Goal: Task Accomplishment & Management: Complete application form

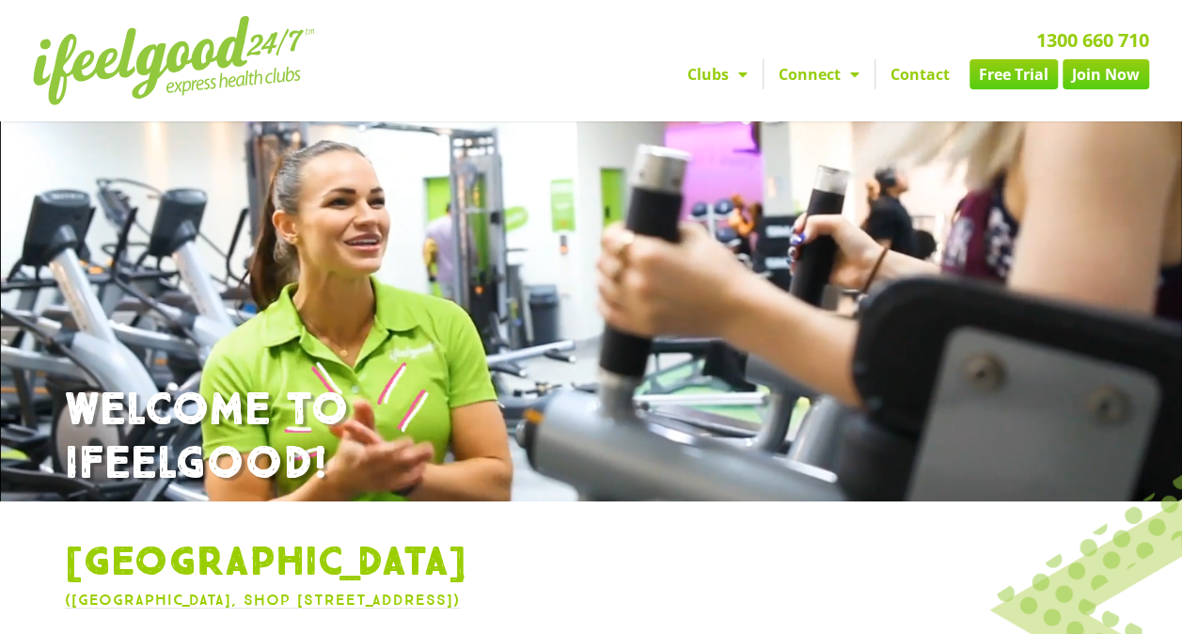
click at [999, 70] on link "Free Trial" at bounding box center [1014, 74] width 88 height 30
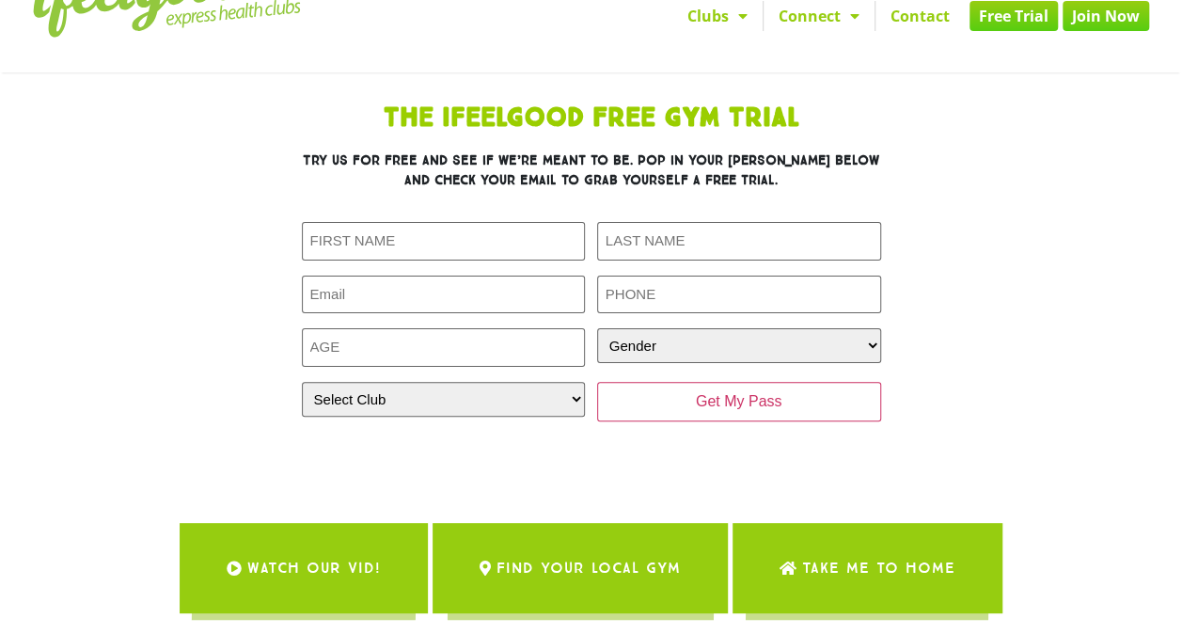
scroll to position [94, 0]
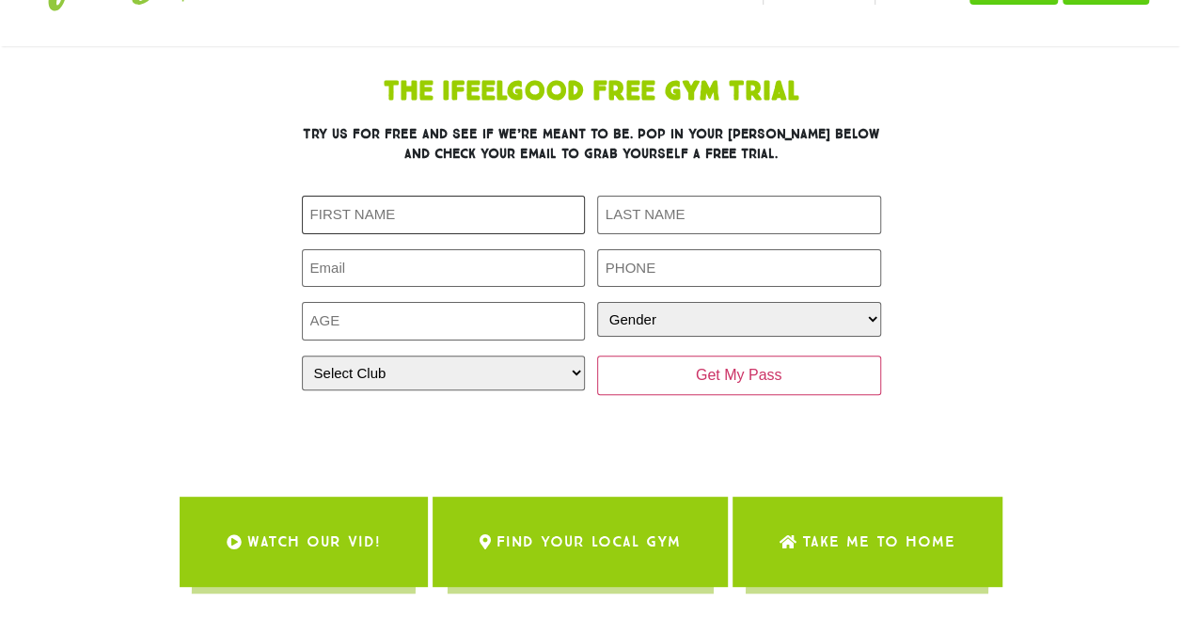
click at [443, 210] on input "First Name (Required)" at bounding box center [444, 215] width 284 height 39
type input "charles"
type input "Kingdon"
type input "charles.kingdon@masterhire.com.au"
type input "0477997949"
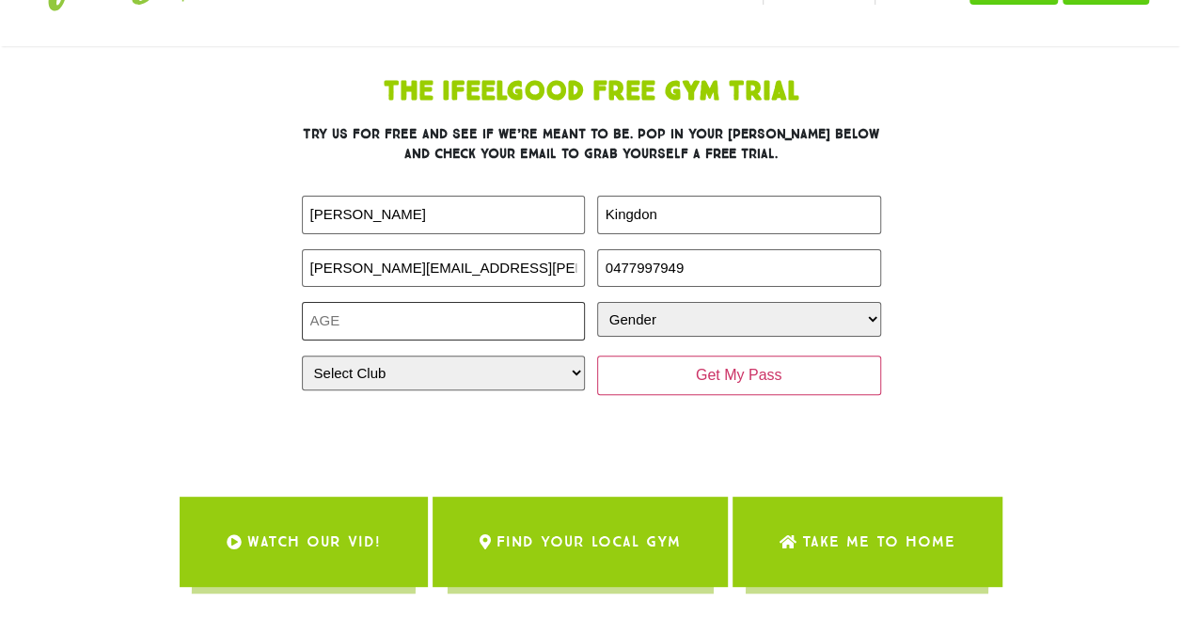
click at [431, 320] on input "Age (Required)" at bounding box center [444, 321] width 284 height 39
click at [575, 324] on input "-1" at bounding box center [444, 321] width 284 height 39
drag, startPoint x: 378, startPoint y: 317, endPoint x: 271, endPoint y: 316, distance: 107.2
click at [271, 317] on div "The IfeelGood Free Gym Trial Try us for free and see if we’re meant to be. Pop …" at bounding box center [591, 255] width 846 height 371
type input "37"
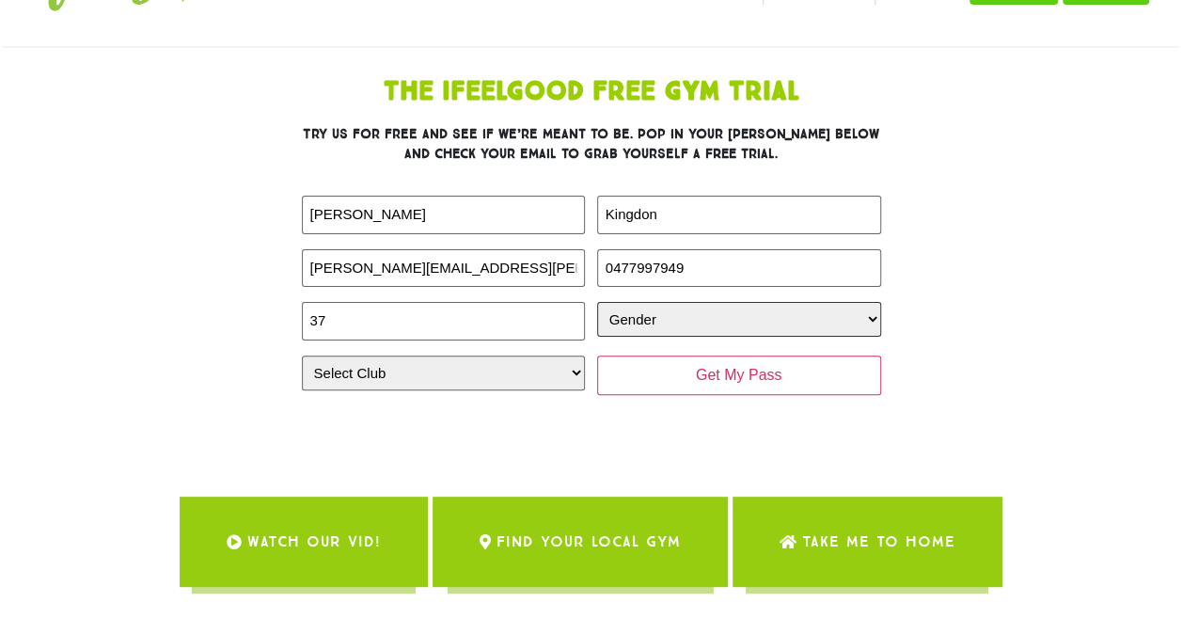
click at [704, 330] on select "Gender Male Female" at bounding box center [739, 319] width 284 height 35
select select "Male"
click at [597, 302] on select "Gender Male Female" at bounding box center [739, 319] width 284 height 35
click at [509, 363] on select "Select Club Alexandra Hills Calamvale Coopers Plains Middle Park Oxenford Oxley…" at bounding box center [444, 373] width 284 height 35
select select "[GEOGRAPHIC_DATA]"
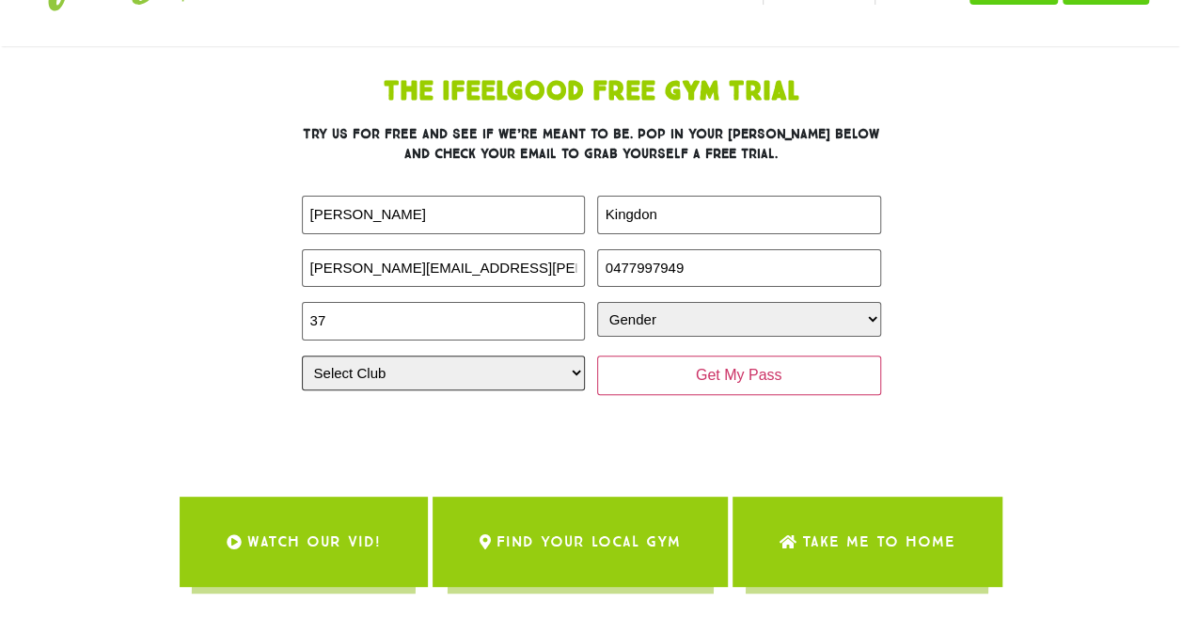
click at [302, 356] on select "Select Club Alexandra Hills Calamvale Coopers Plains Middle Park Oxenford Oxley…" at bounding box center [444, 373] width 284 height 35
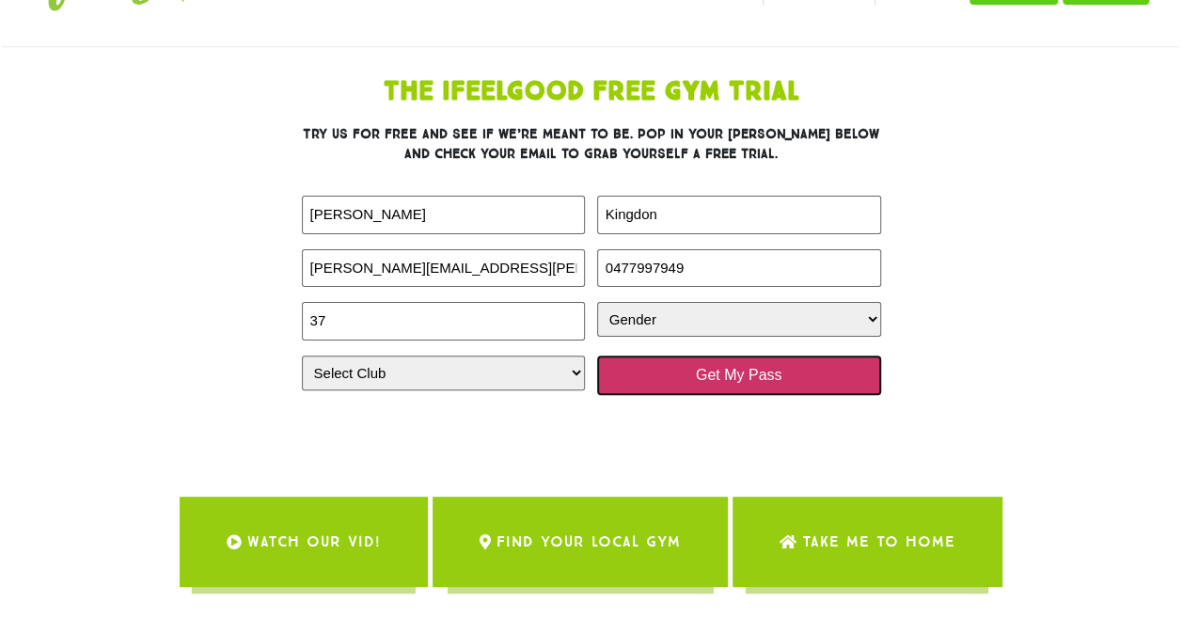
click at [806, 372] on input "Get My Pass" at bounding box center [739, 376] width 284 height 40
